Goal: Task Accomplishment & Management: Manage account settings

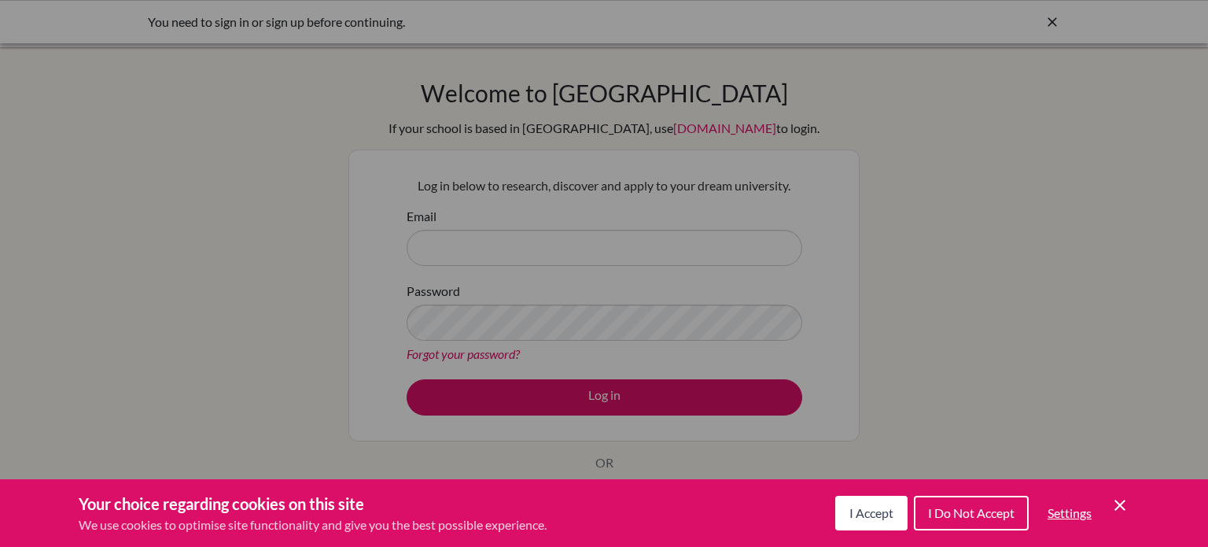
click at [1119, 504] on icon "Save and close" at bounding box center [1120, 505] width 11 height 11
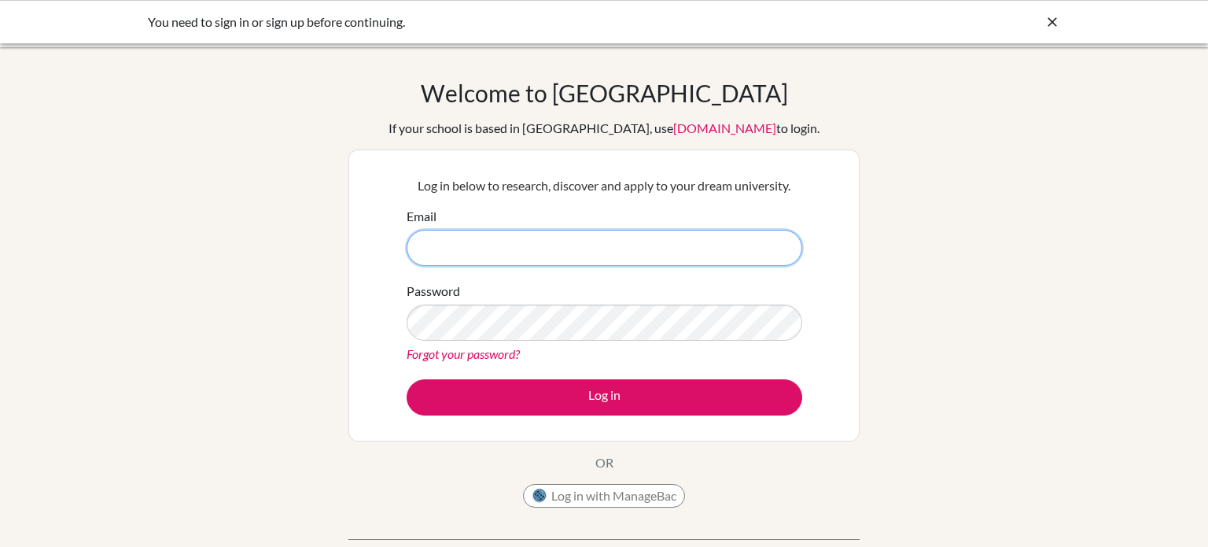
click at [728, 256] on input "Email" at bounding box center [605, 248] width 396 height 36
type input "[EMAIL_ADDRESS][DOMAIN_NAME]"
click at [489, 350] on link "Forgot your password?" at bounding box center [463, 353] width 113 height 15
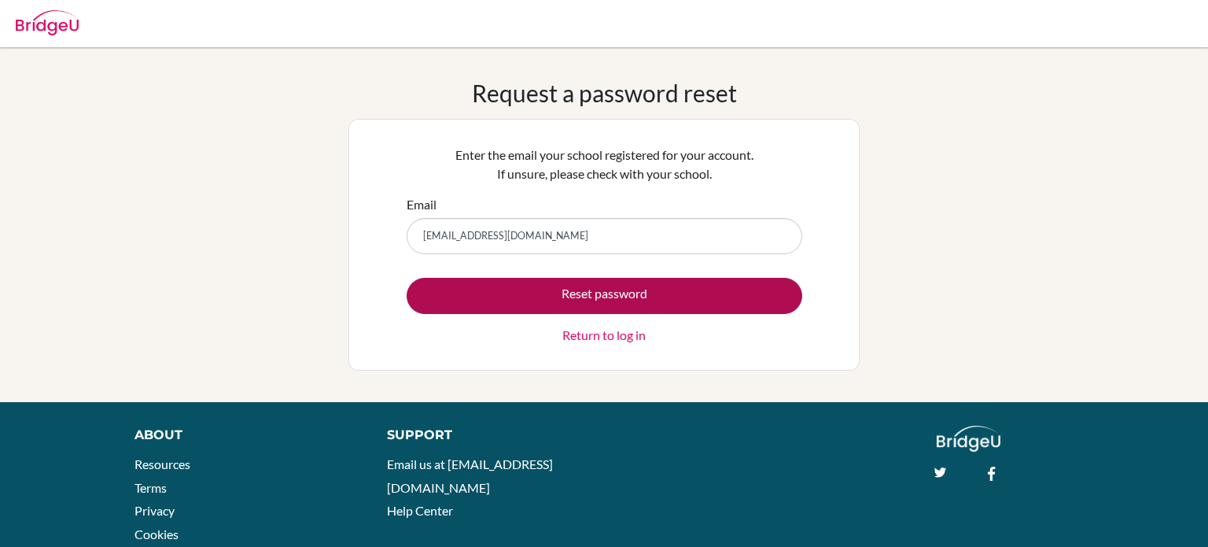
type input "[EMAIL_ADDRESS][DOMAIN_NAME]"
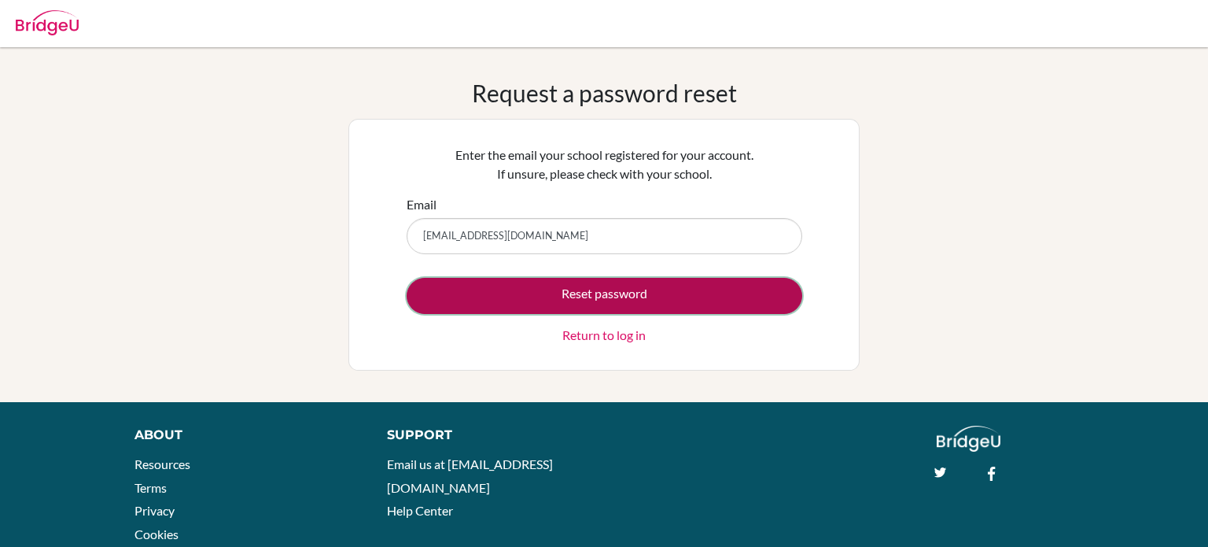
click at [505, 290] on button "Reset password" at bounding box center [605, 296] width 396 height 36
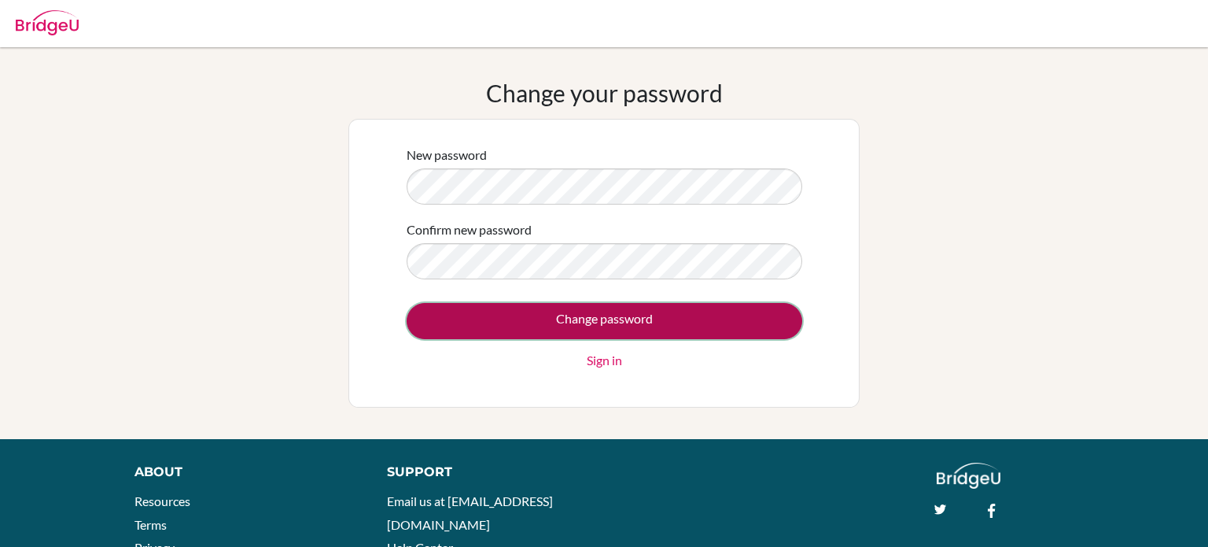
click at [719, 309] on input "Change password" at bounding box center [605, 321] width 396 height 36
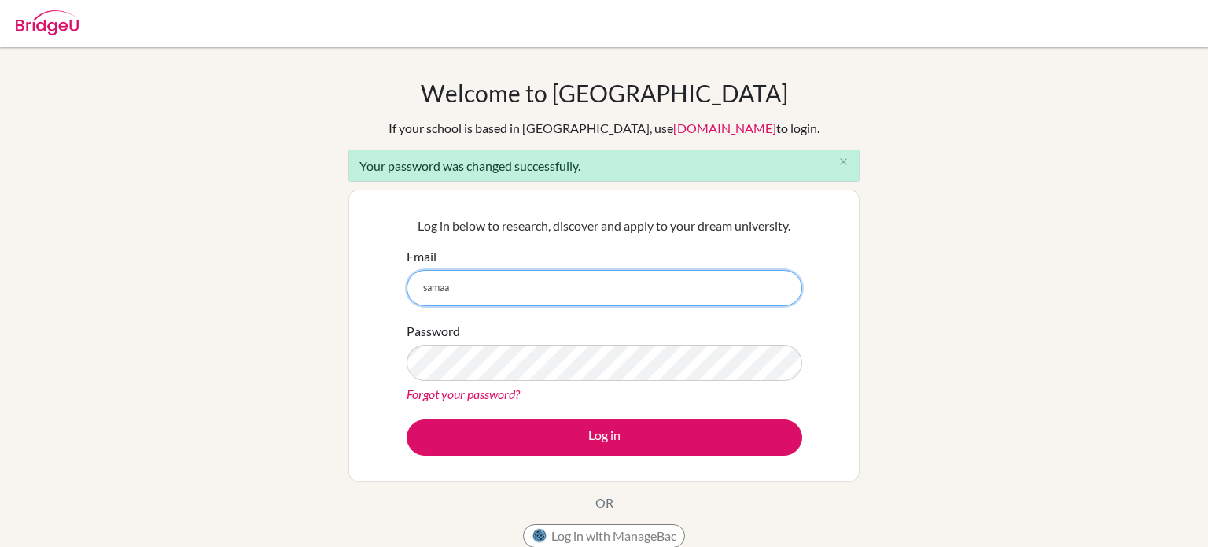
type input "[EMAIL_ADDRESS][DOMAIN_NAME]"
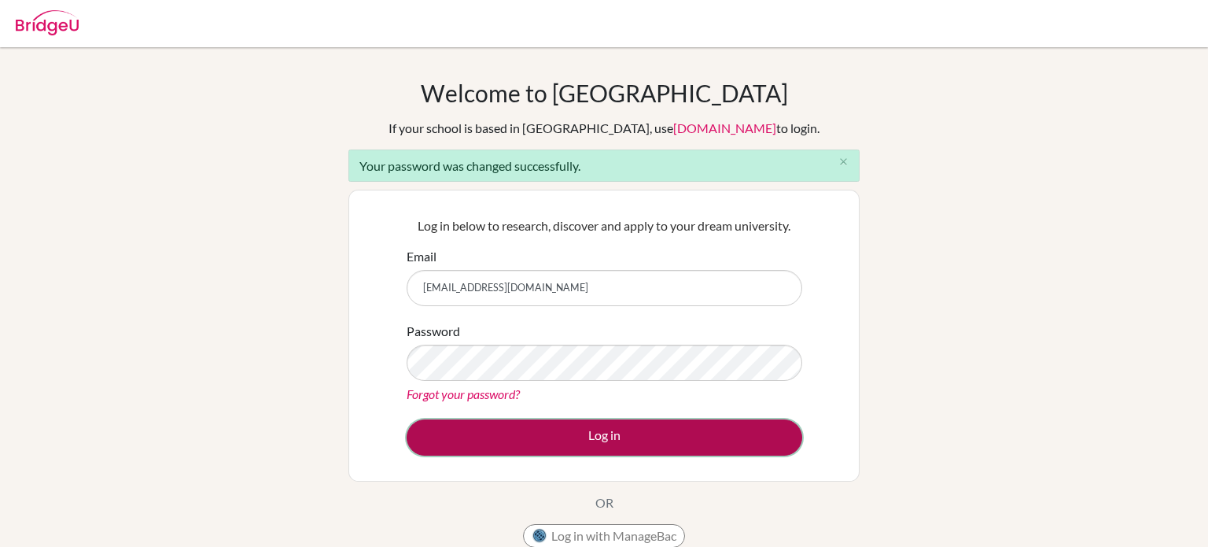
click at [550, 447] on button "Log in" at bounding box center [605, 437] width 396 height 36
